Goal: Task Accomplishment & Management: Complete application form

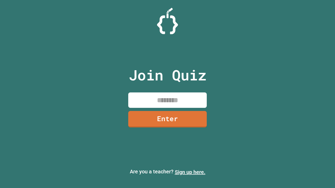
click at [190, 172] on link "Sign up here." at bounding box center [190, 172] width 31 height 6
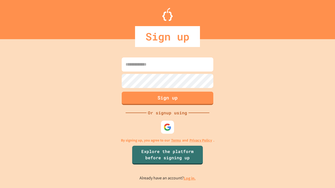
click at [190, 178] on link "Log in." at bounding box center [190, 178] width 12 height 5
